Goal: Transaction & Acquisition: Purchase product/service

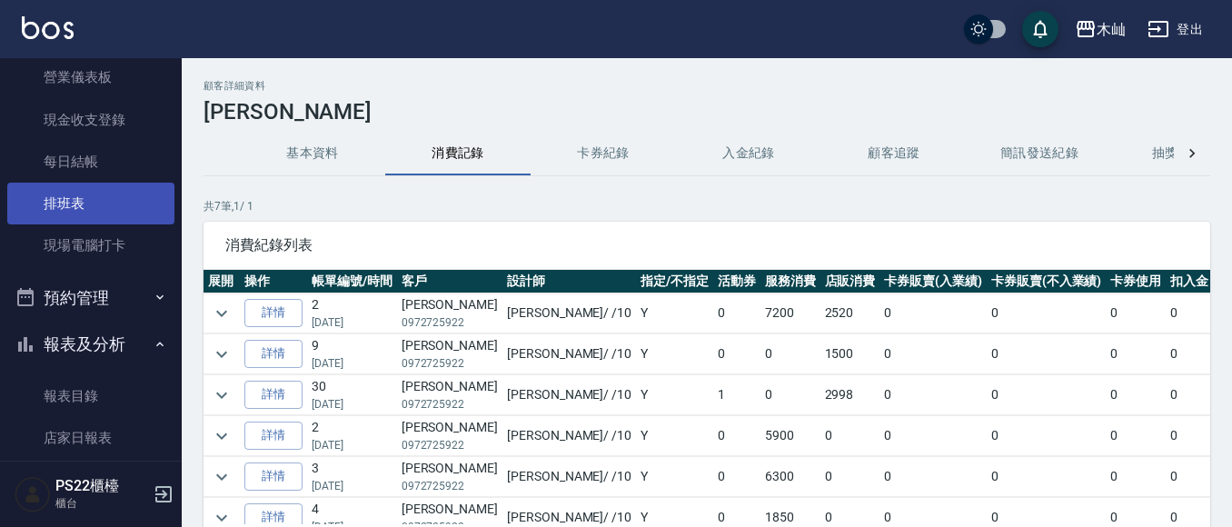
scroll to position [182, 0]
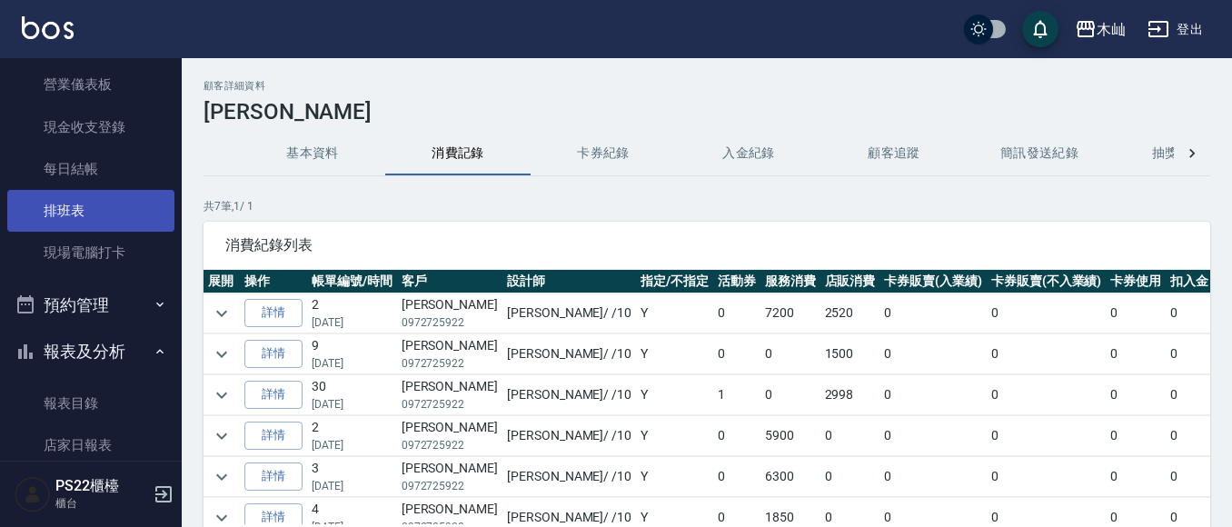
click at [85, 219] on link "排班表" at bounding box center [90, 211] width 167 height 42
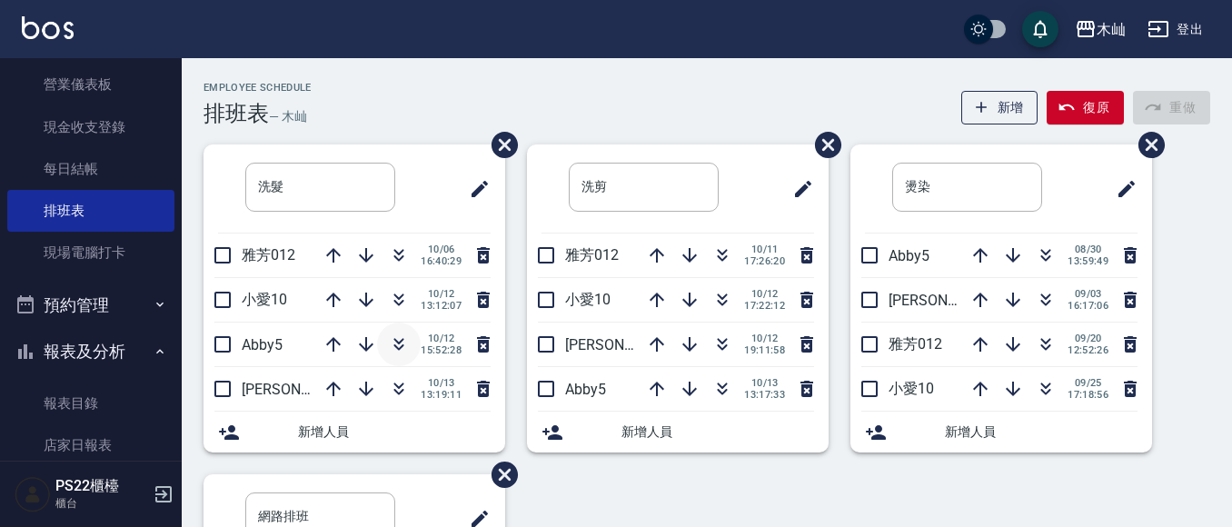
click at [397, 344] on icon "button" at bounding box center [399, 345] width 22 height 22
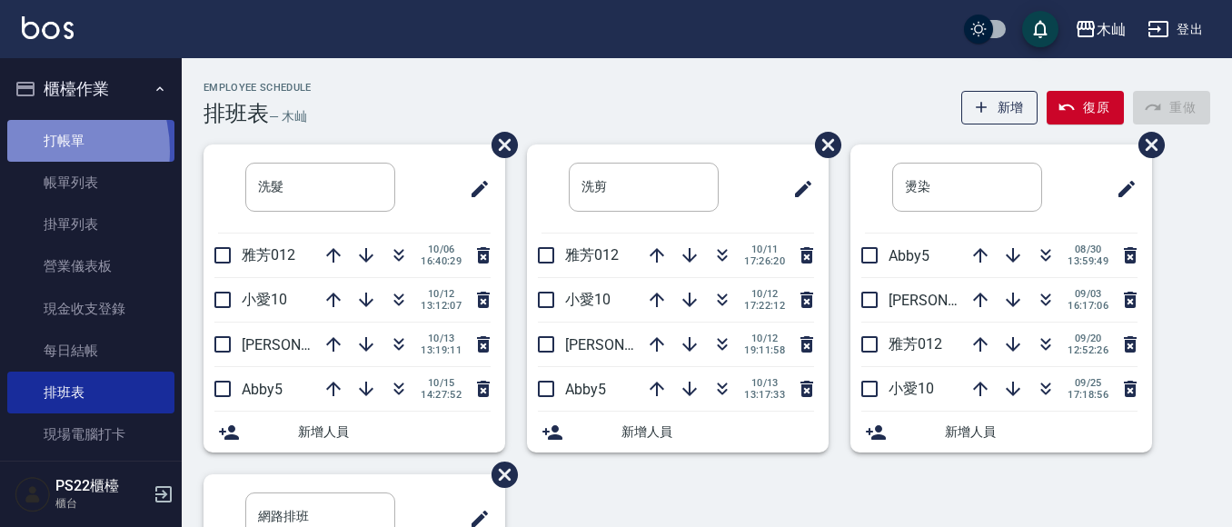
click at [29, 150] on link "打帳單" at bounding box center [90, 141] width 167 height 42
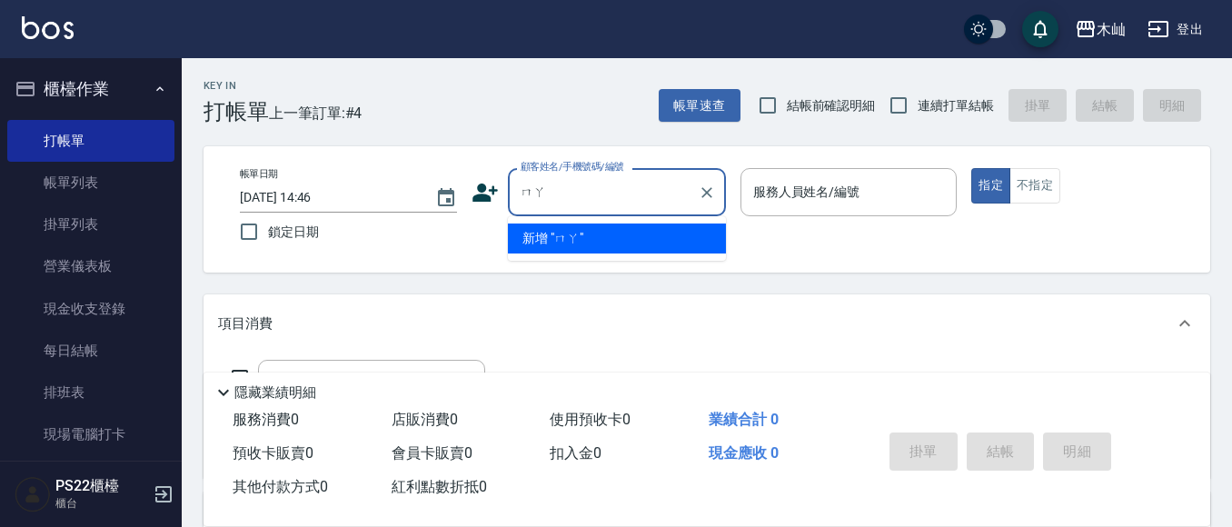
type input "馬"
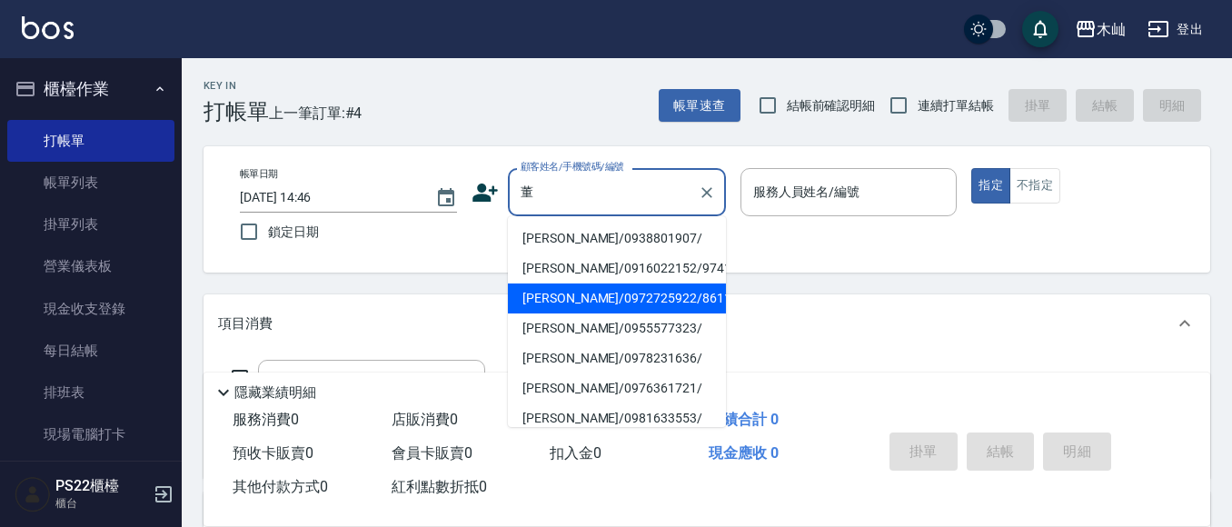
click at [598, 294] on li "[PERSON_NAME]/0972725922/8611" at bounding box center [617, 299] width 218 height 30
type input "[PERSON_NAME]/0972725922/8611"
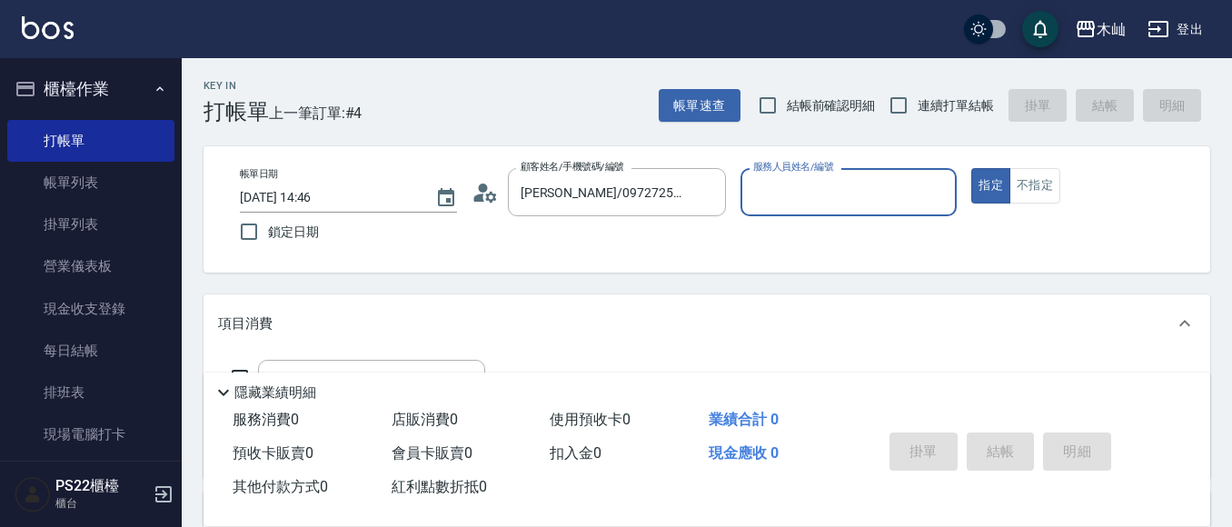
type input "小愛-10"
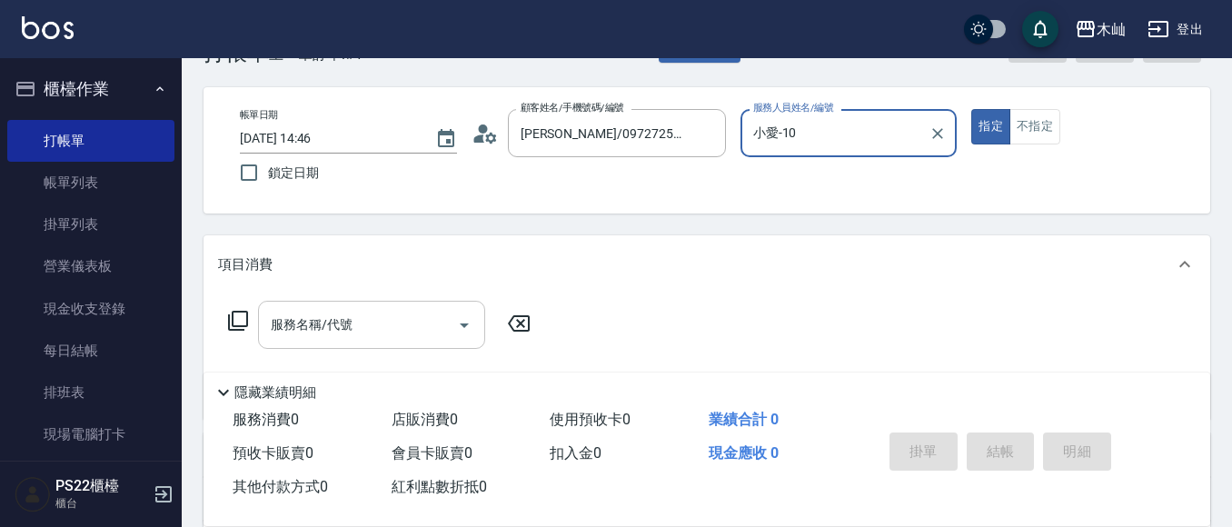
scroll to position [91, 0]
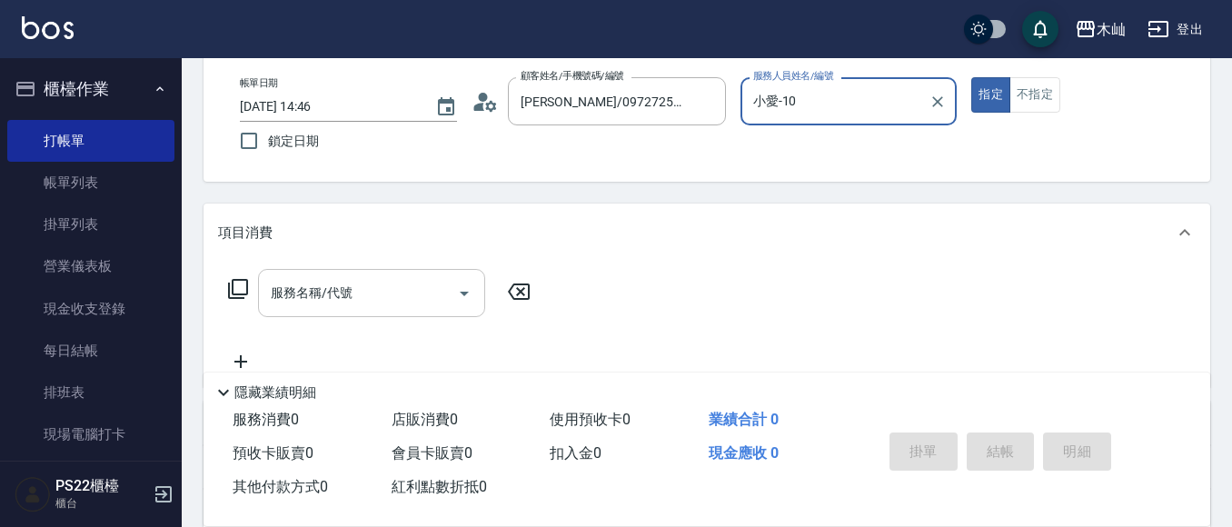
click at [408, 287] on input "服務名稱/代號" at bounding box center [358, 293] width 184 height 32
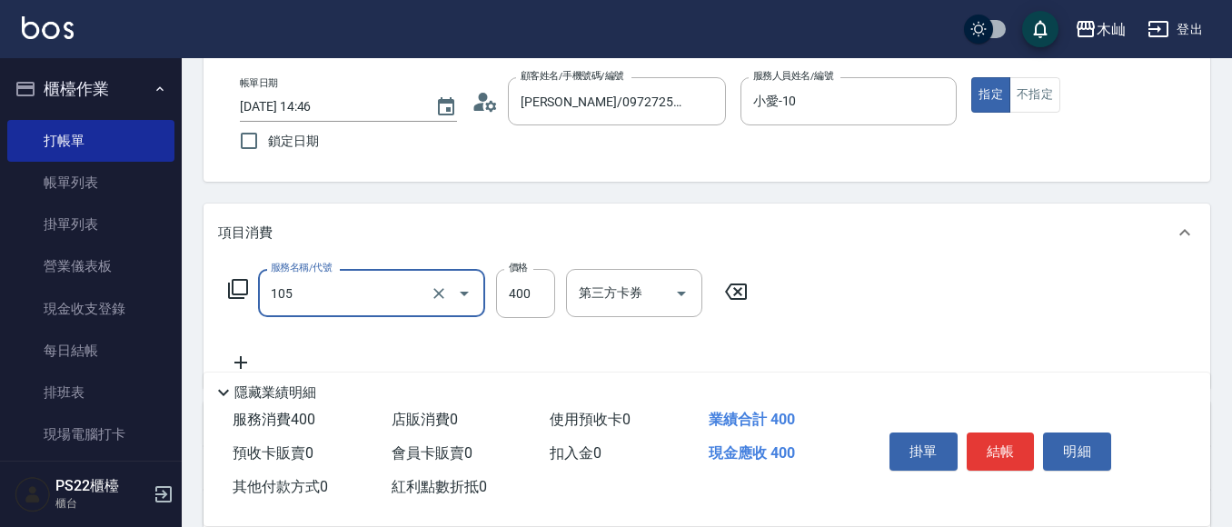
type input "A級單剪(105)"
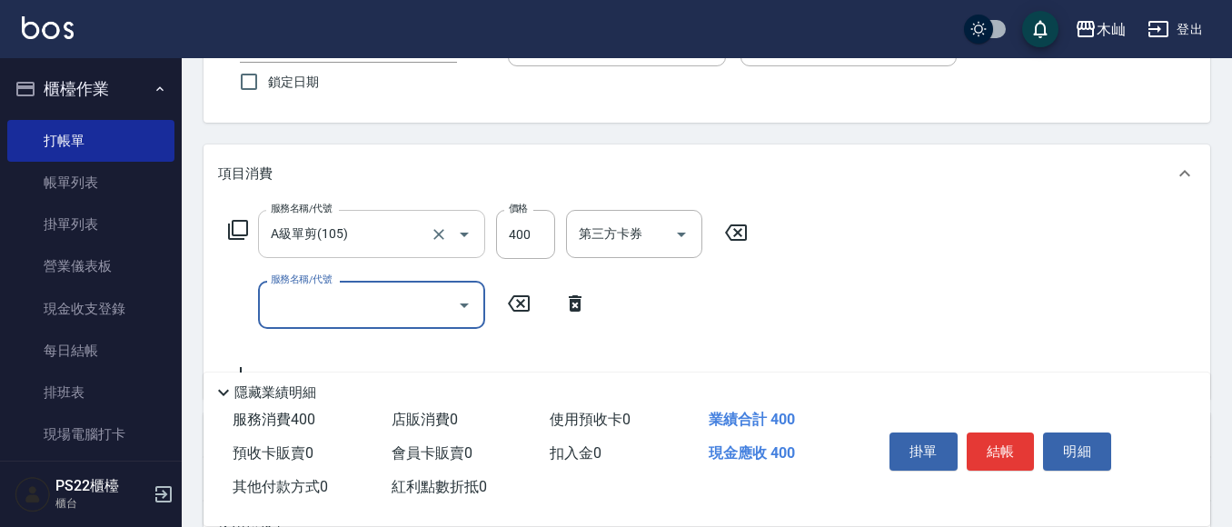
scroll to position [182, 0]
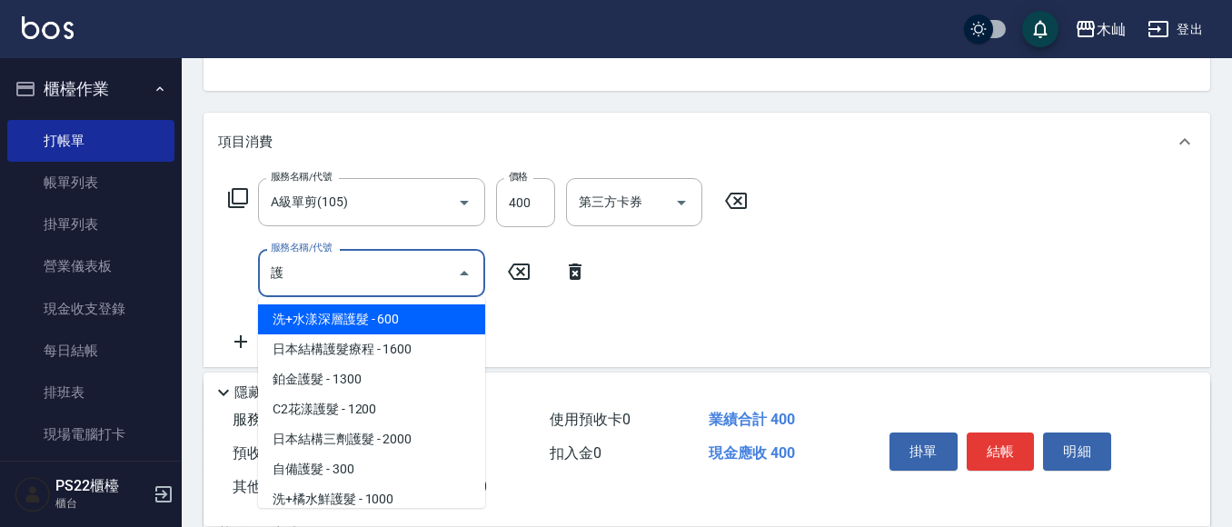
click at [336, 311] on span "洗+水漾深層護髮 - 600" at bounding box center [371, 319] width 227 height 30
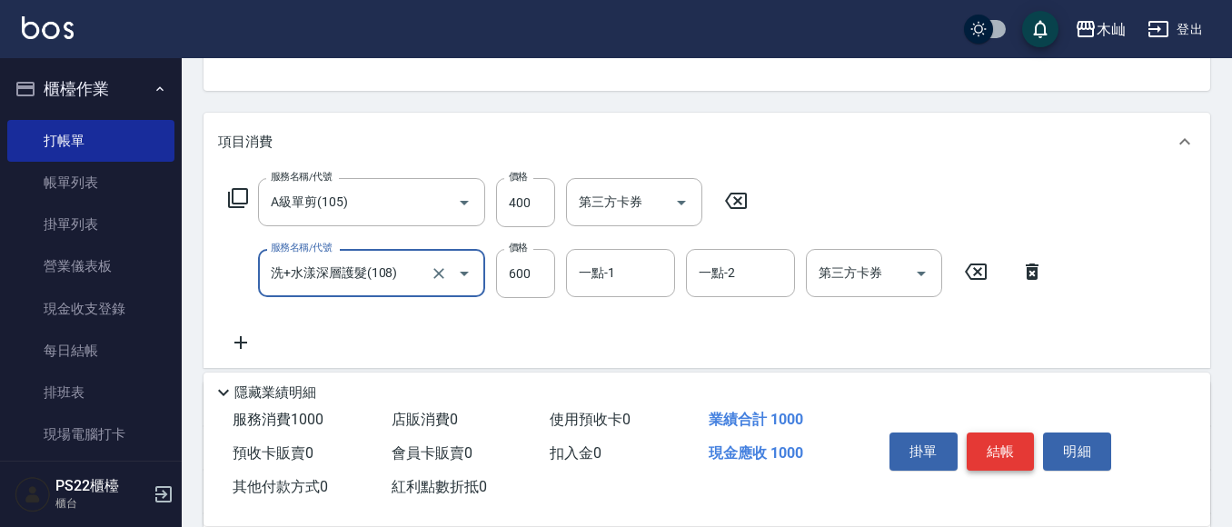
type input "洗+水漾深層護髮(108)"
click at [1003, 449] on button "結帳" at bounding box center [1001, 452] width 68 height 38
